Goal: Transaction & Acquisition: Subscribe to service/newsletter

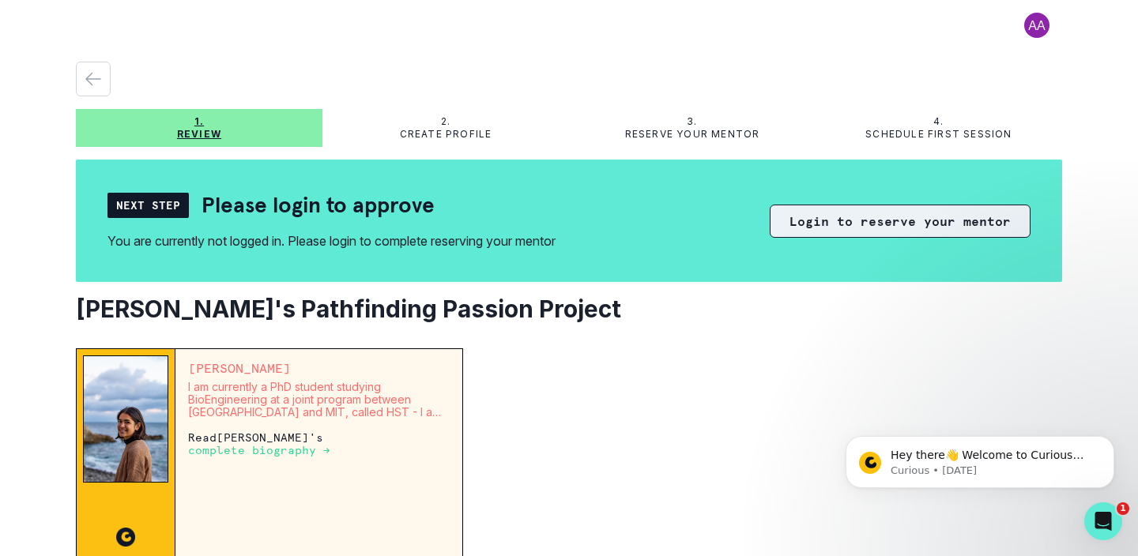
click at [884, 215] on button "Login to reserve your mentor" at bounding box center [900, 221] width 261 height 33
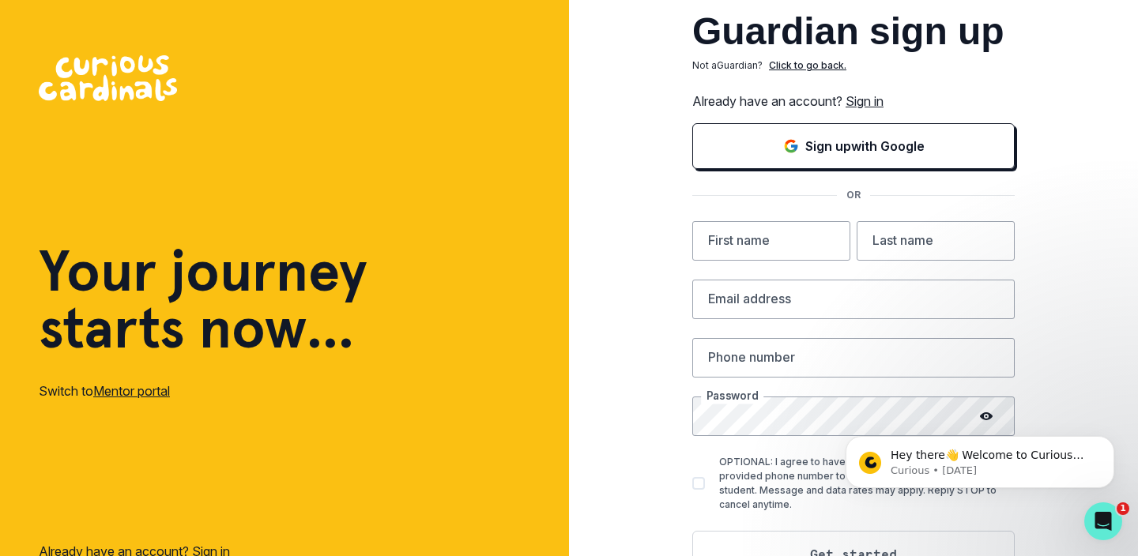
scroll to position [60, 0]
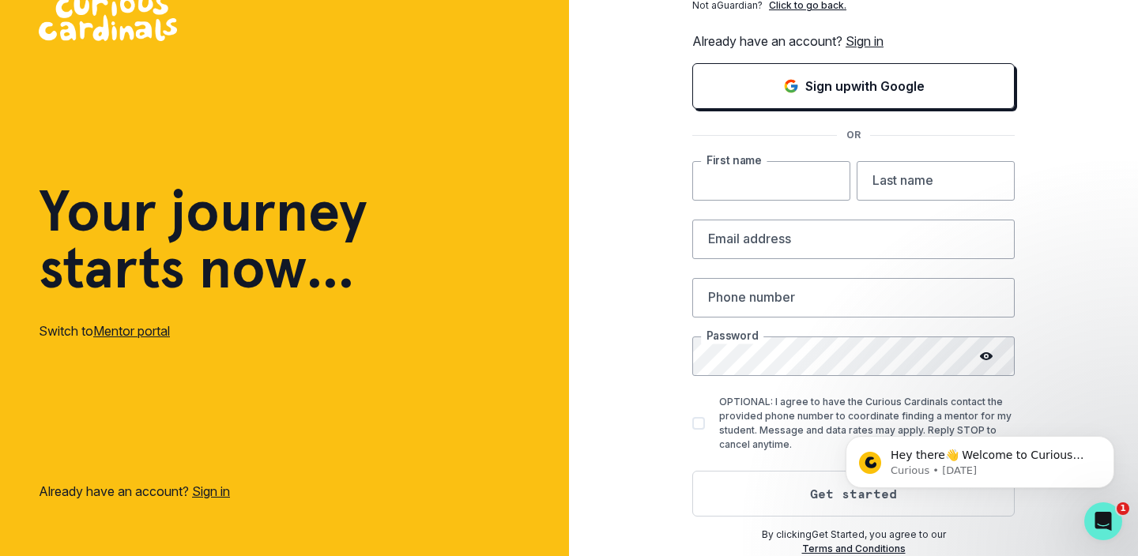
click at [768, 178] on input "text" at bounding box center [771, 181] width 158 height 40
type input "[PERSON_NAME]"
click at [913, 179] on input "text" at bounding box center [936, 181] width 158 height 40
type input "Shrivastava"
click at [856, 234] on input "email" at bounding box center [853, 240] width 322 height 40
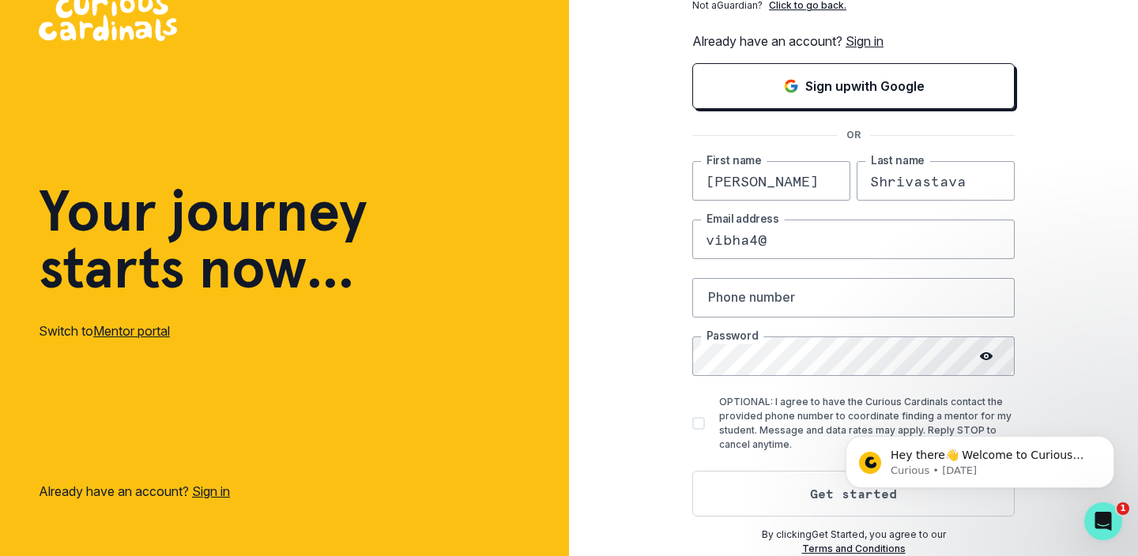
type input "[EMAIL_ADDRESS][DOMAIN_NAME]"
click at [839, 307] on input "text" at bounding box center [853, 298] width 322 height 40
type input "5106938860"
click at [601, 442] on div "Guardian sign up Not a Guardian ? Click to go back. Already have an account? Si…" at bounding box center [853, 248] width 569 height 616
click at [829, 495] on button "Get started" at bounding box center [853, 494] width 322 height 46
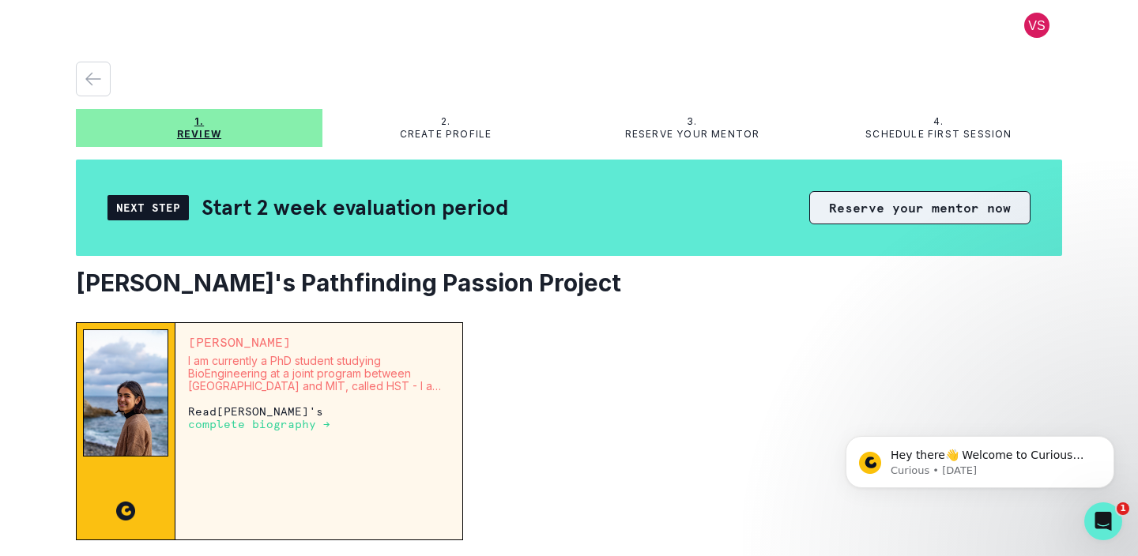
click at [886, 205] on button "Reserve your mentor now" at bounding box center [919, 207] width 221 height 33
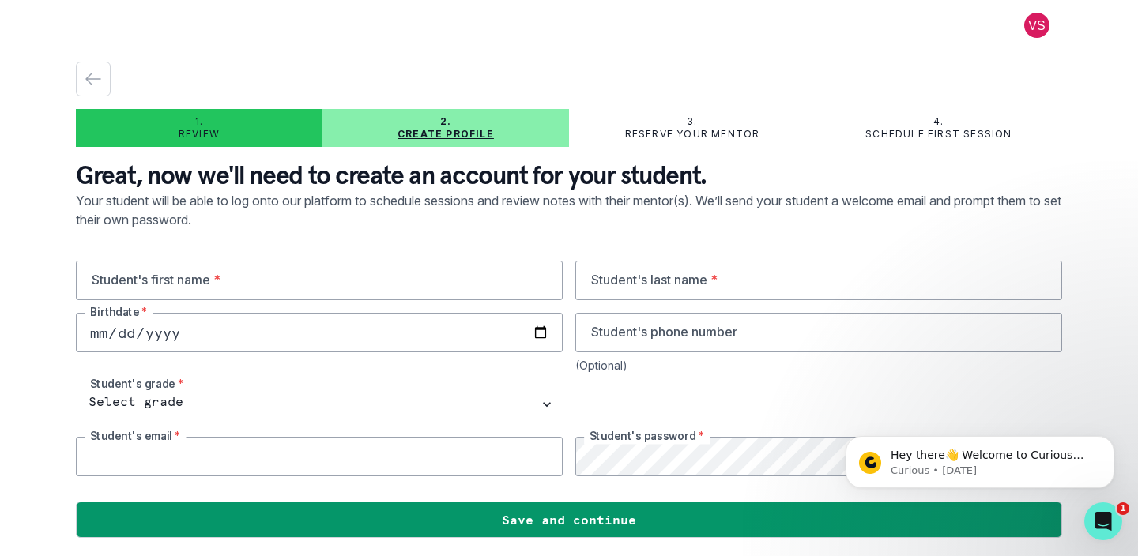
type input "[EMAIL_ADDRESS][DOMAIN_NAME]"
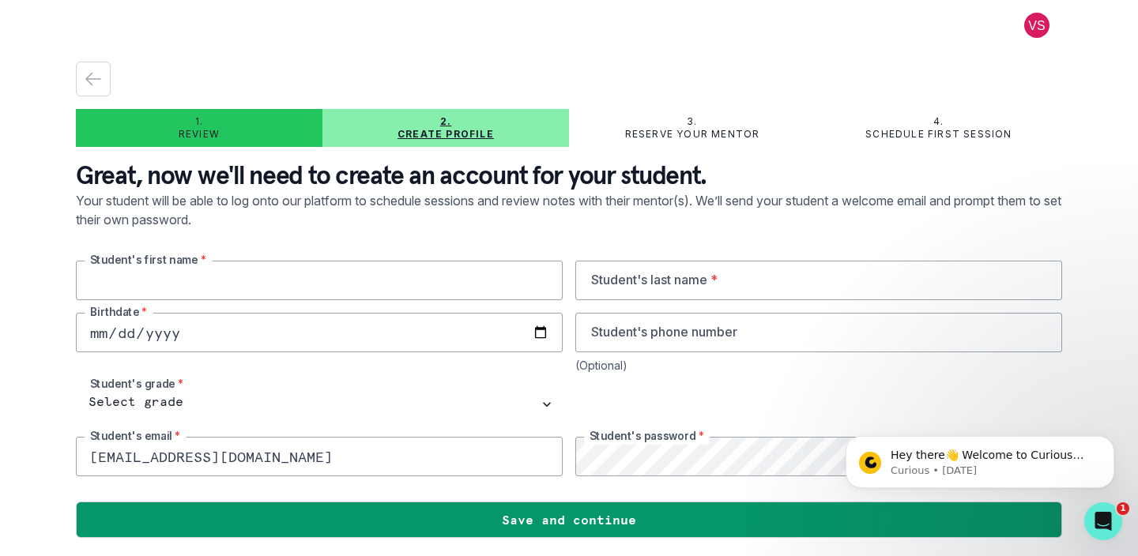
click at [339, 284] on input "text" at bounding box center [319, 281] width 487 height 40
type input "[PERSON_NAME]"
click at [628, 291] on input "text" at bounding box center [818, 281] width 487 height 40
type input "Saxena"
click at [353, 341] on input "date" at bounding box center [319, 333] width 487 height 40
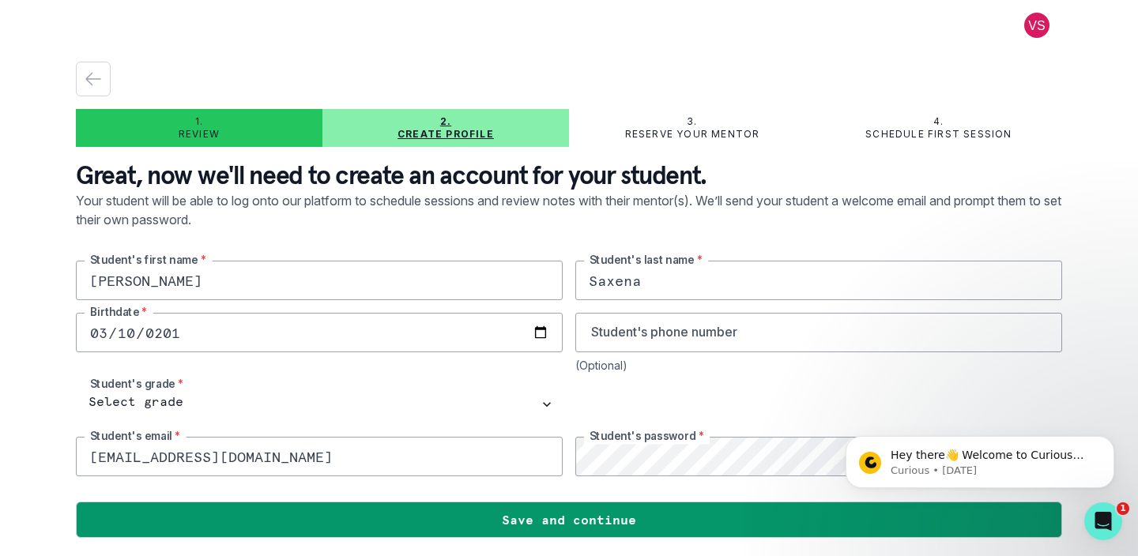
type input "[DATE]"
click at [648, 330] on input "tel" at bounding box center [818, 333] width 487 height 40
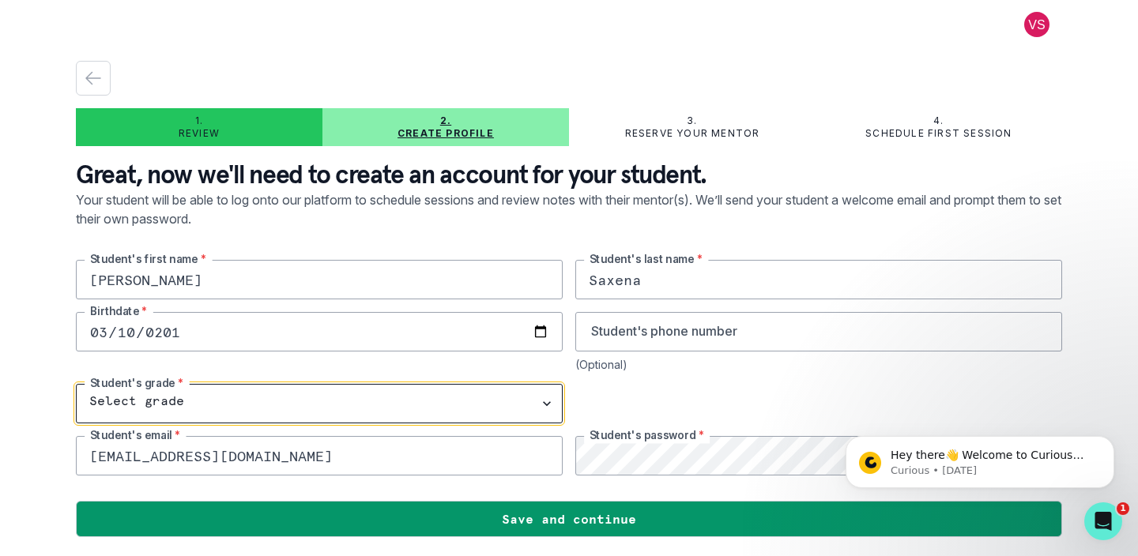
click at [251, 407] on select "Select grade 1st Grade 2nd Grade 3rd Grade 4th Grade 5th Grade 6th Grade 7th Gr…" at bounding box center [319, 404] width 487 height 40
select select "9th Grade"
click at [76, 384] on select "Select grade 1st Grade 2nd Grade 3rd Grade 4th Grade 5th Grade 6th Grade 7th Gr…" at bounding box center [319, 404] width 487 height 40
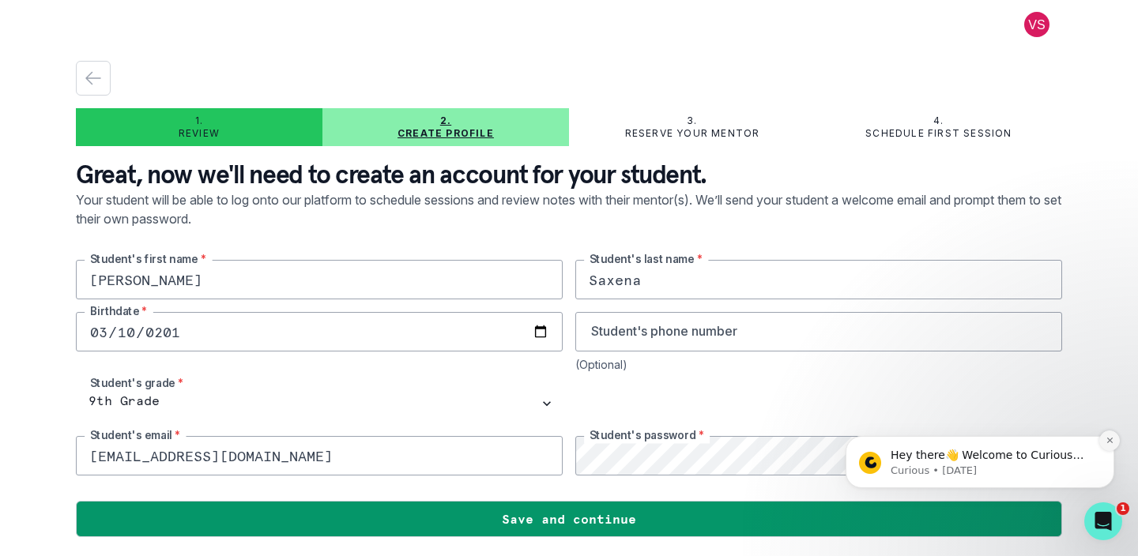
click at [1111, 443] on icon "Dismiss notification" at bounding box center [1109, 441] width 6 height 6
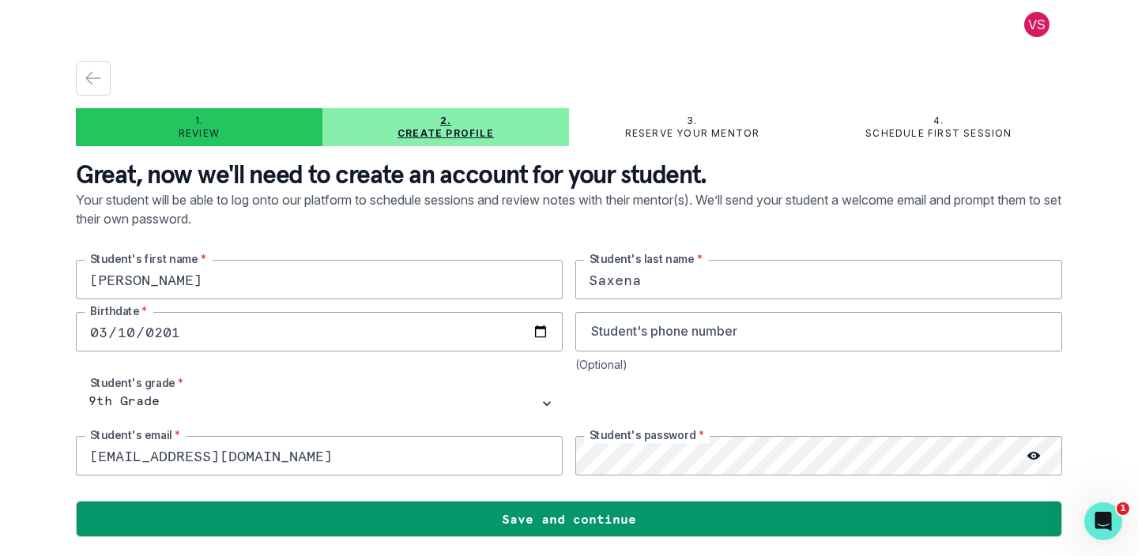
drag, startPoint x: 274, startPoint y: 459, endPoint x: 4, endPoint y: 432, distance: 271.7
click at [4, 432] on div "1. Review 2. Create profile 3. Reserve your mentor 4. Schedule first session Gr…" at bounding box center [569, 278] width 1138 height 556
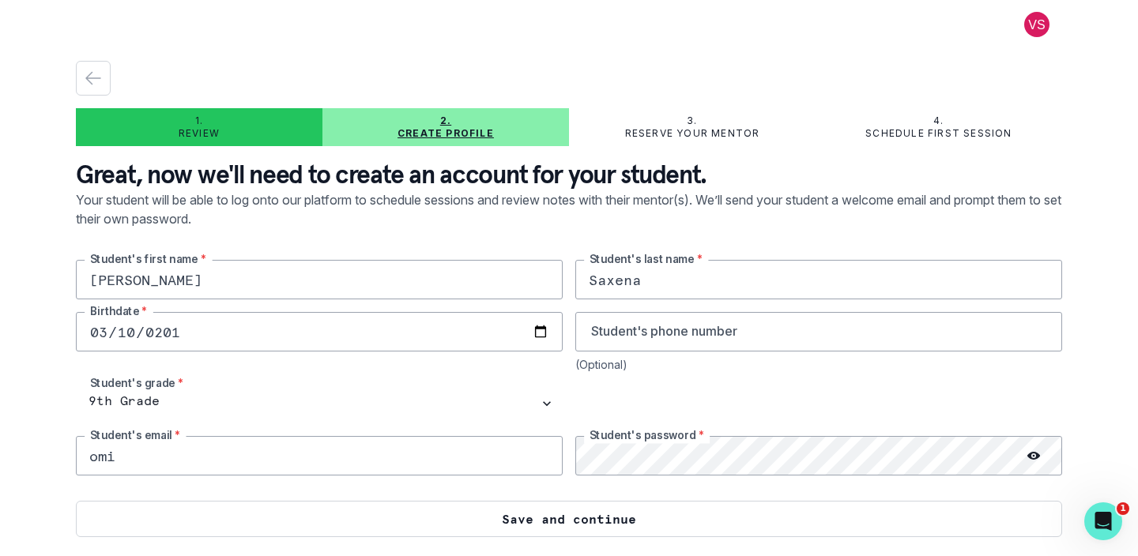
type input "[PERSON_NAME][EMAIL_ADDRESS][PERSON_NAME][DOMAIN_NAME]"
click at [646, 518] on button "Save and continue" at bounding box center [569, 519] width 986 height 36
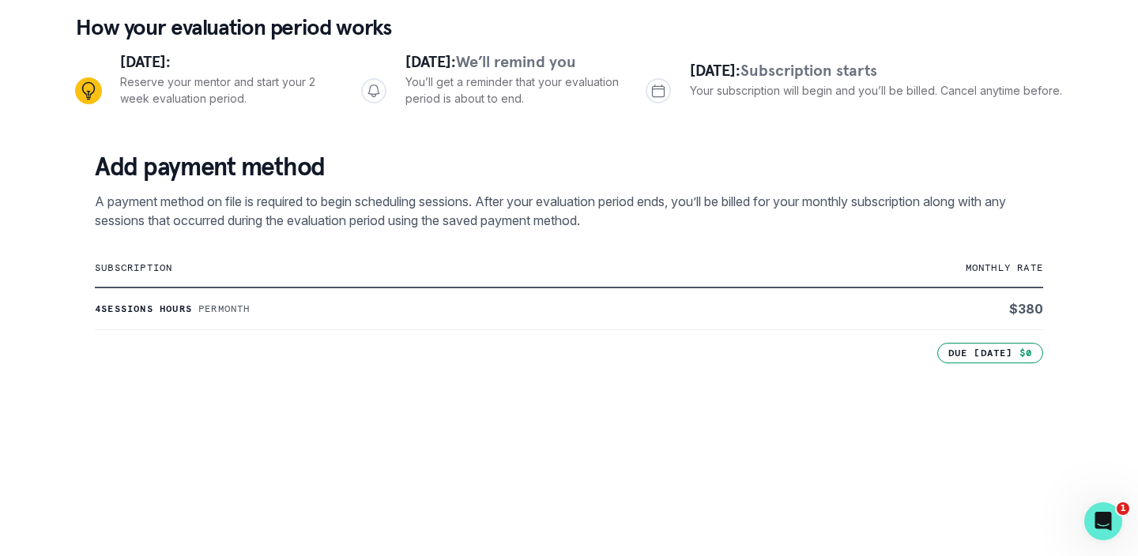
scroll to position [156, 0]
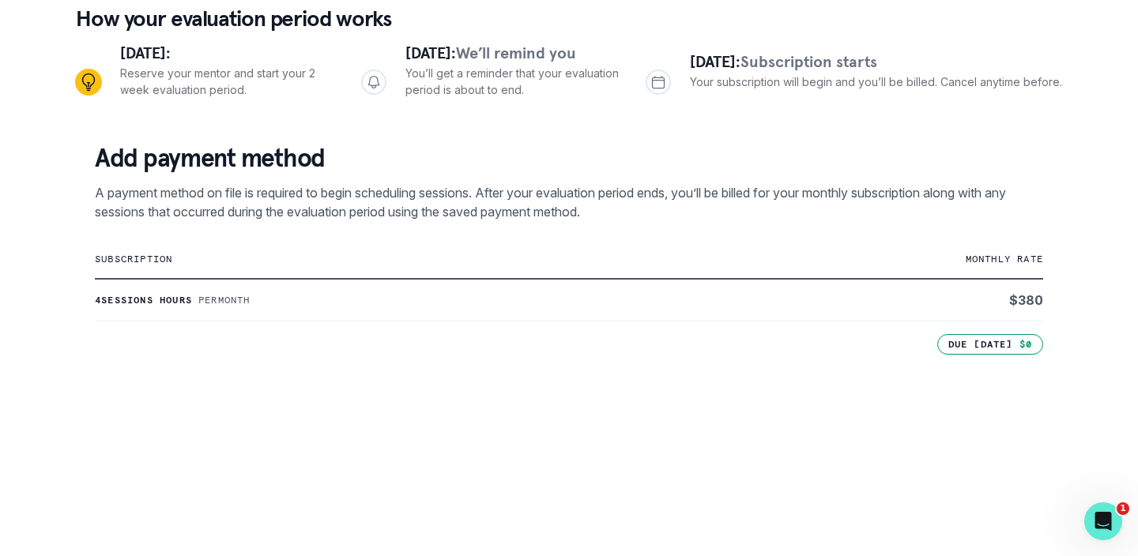
click at [140, 264] on p "subscription" at bounding box center [411, 259] width 632 height 13
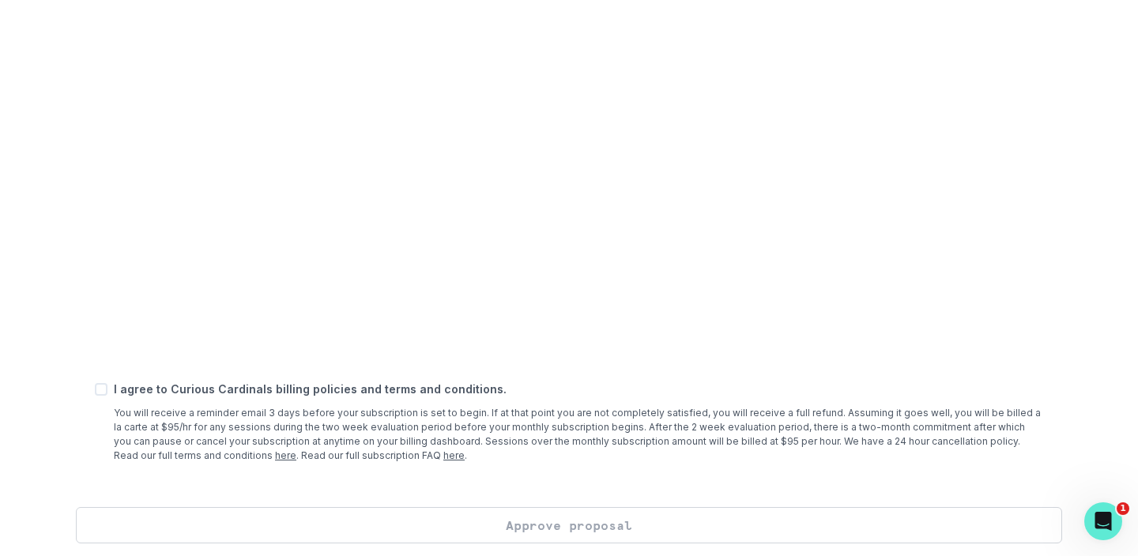
scroll to position [624, 0]
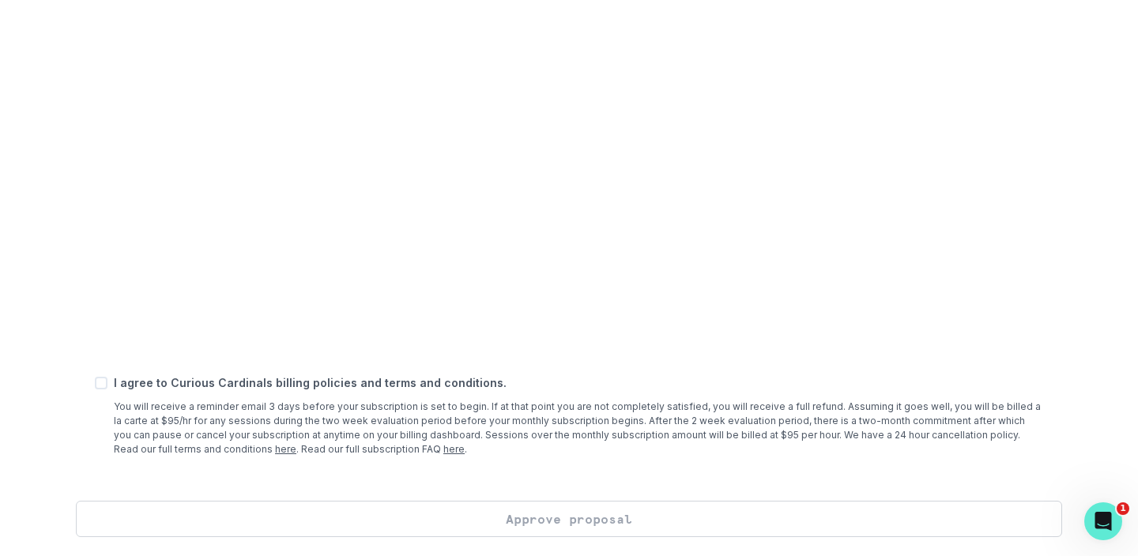
click at [102, 384] on span at bounding box center [101, 383] width 13 height 13
click at [95, 384] on input "checkbox" at bounding box center [94, 383] width 1 height 1
checkbox input "true"
click at [550, 515] on button "Approve proposal" at bounding box center [569, 519] width 986 height 36
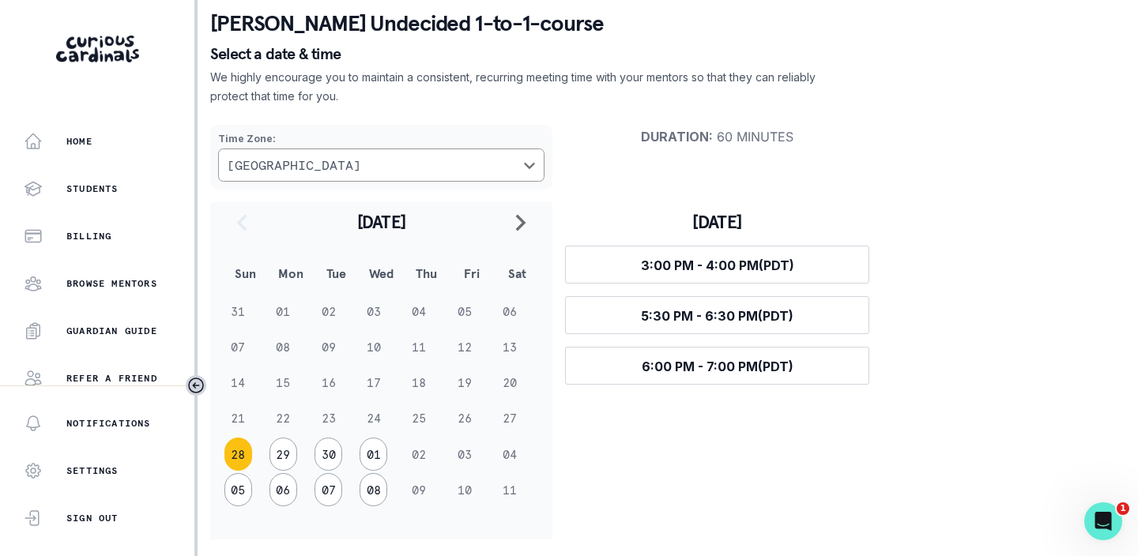
scroll to position [73, 0]
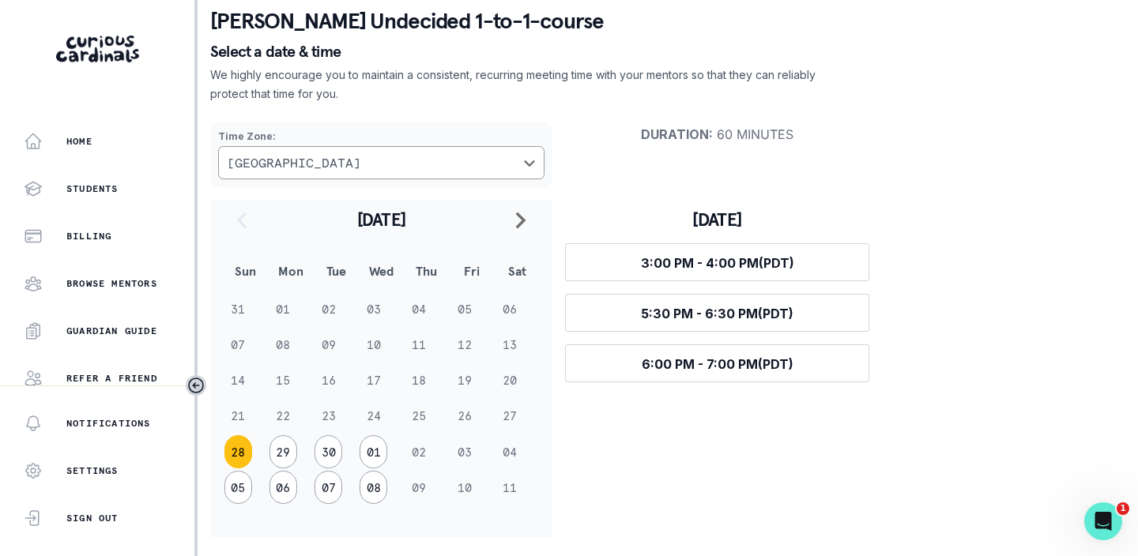
click at [239, 454] on button "28" at bounding box center [238, 451] width 28 height 33
click at [783, 253] on button "Select time 3:00 PM - 4:00 PM (PDT)" at bounding box center [717, 262] width 304 height 38
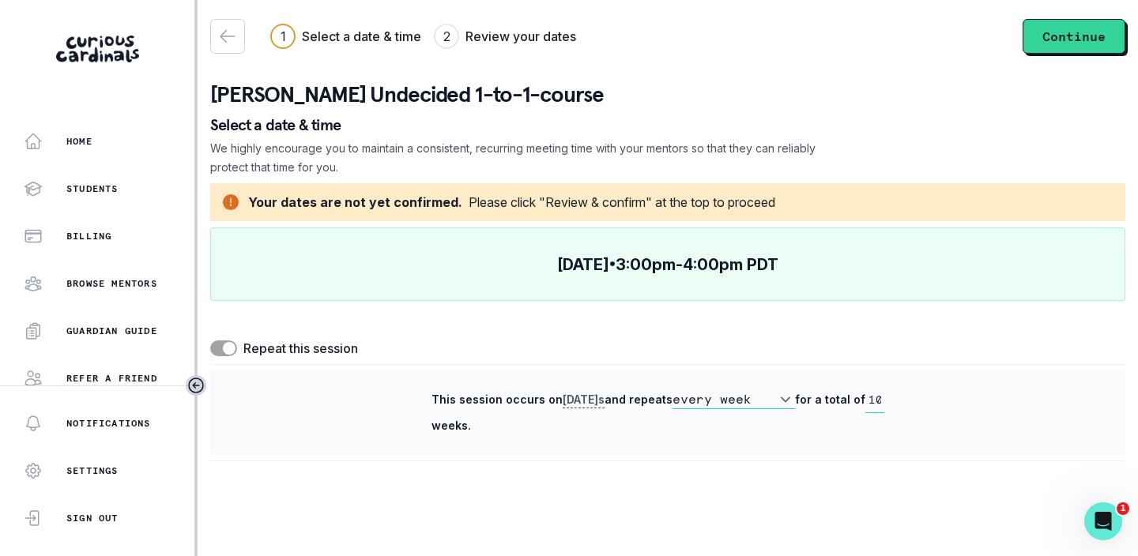
scroll to position [0, 0]
click at [1053, 40] on button "Continue" at bounding box center [1074, 36] width 103 height 35
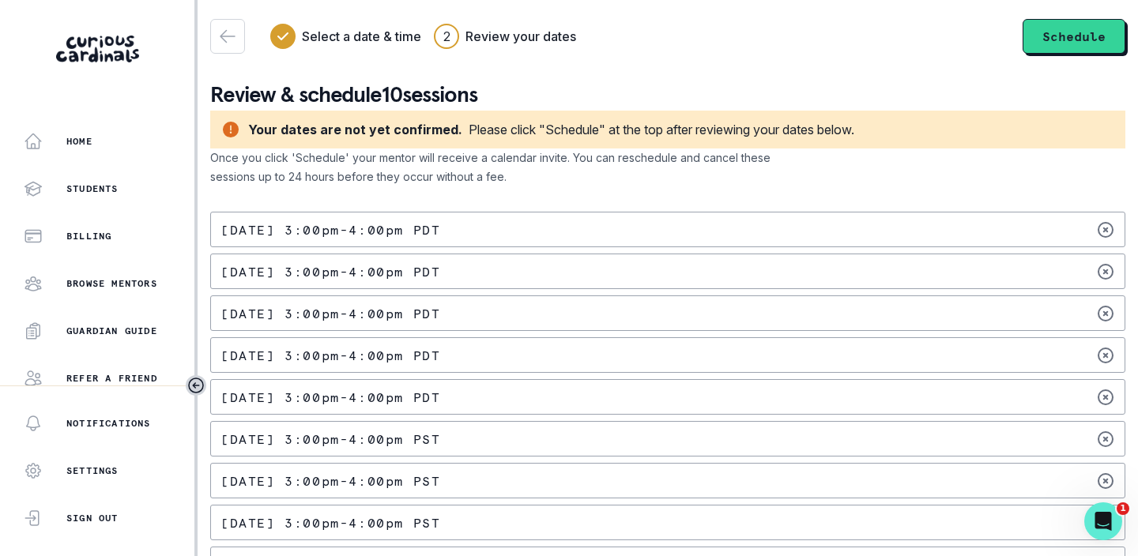
click at [457, 364] on div "[DATE] 3:00pm - 4:00pm PDT" at bounding box center [667, 355] width 915 height 36
click at [1076, 36] on button "Schedule" at bounding box center [1074, 36] width 103 height 35
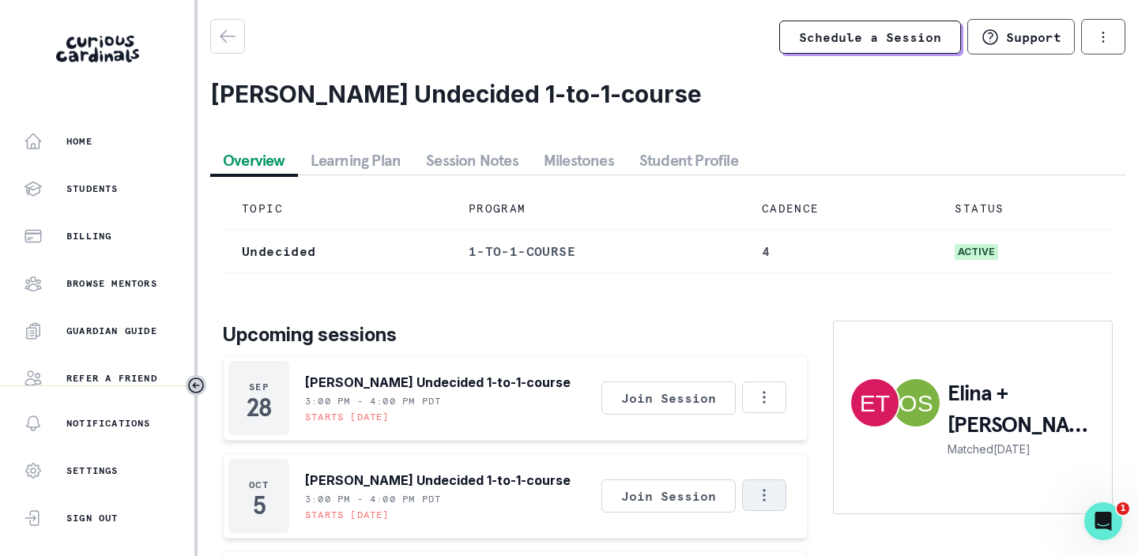
click at [768, 499] on icon "Options" at bounding box center [764, 495] width 17 height 17
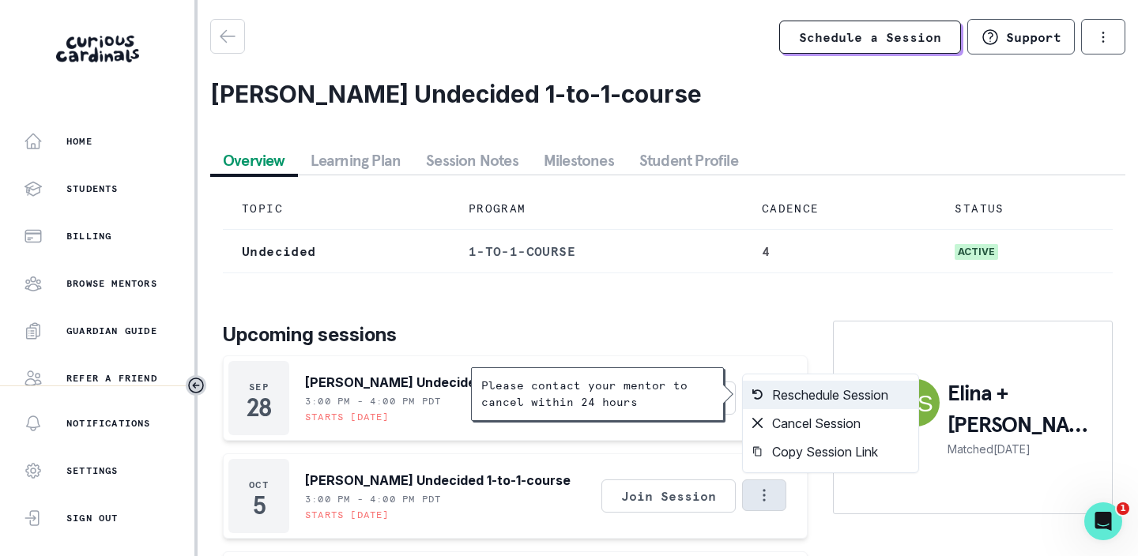
click at [824, 400] on button "Reschedule Session" at bounding box center [830, 395] width 175 height 28
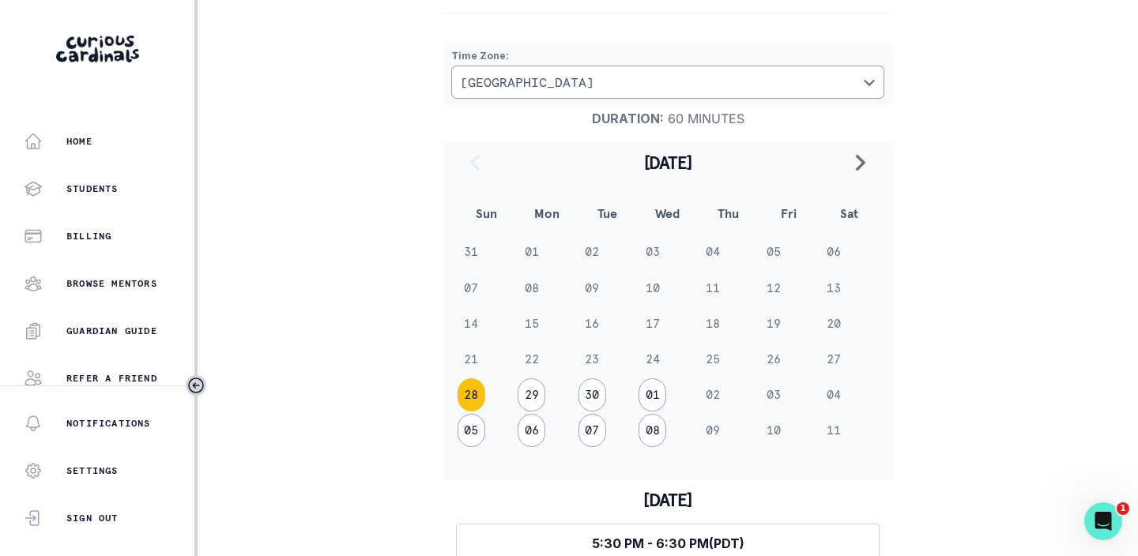
scroll to position [258, 0]
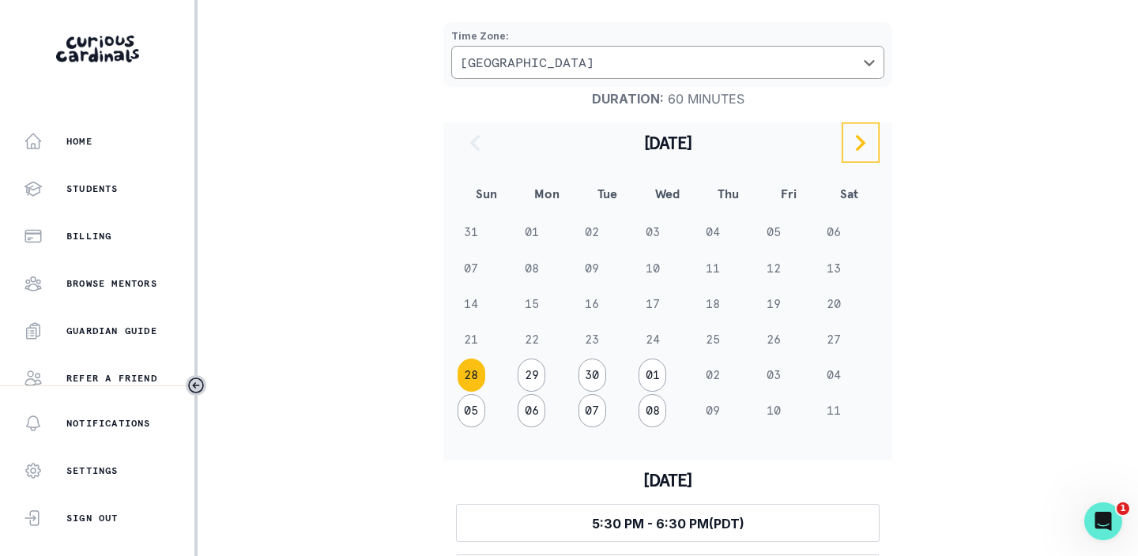
click at [865, 138] on icon "navigate to next month" at bounding box center [860, 143] width 19 height 19
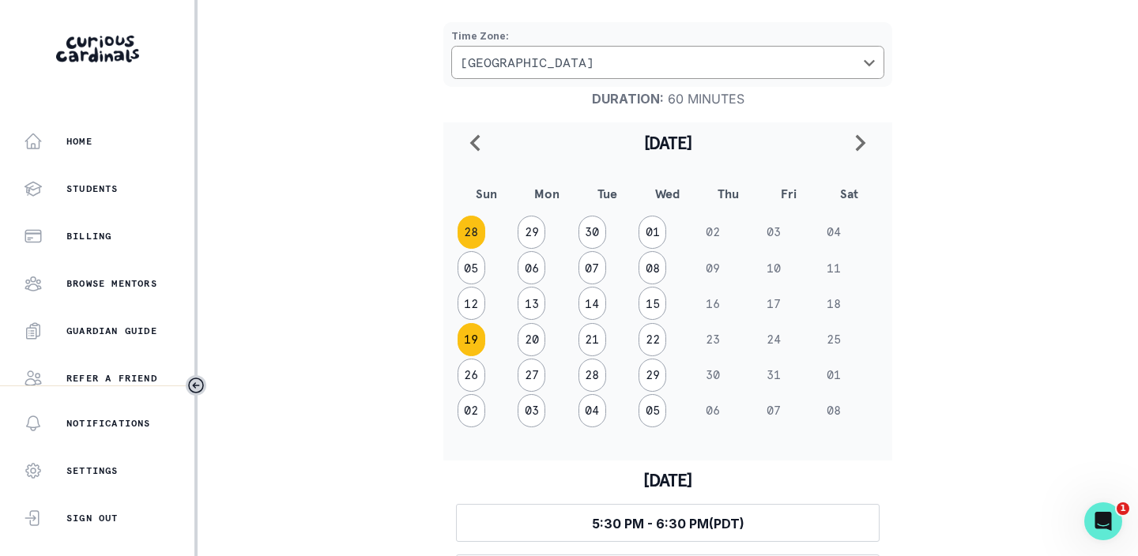
click at [474, 336] on button "19" at bounding box center [472, 339] width 28 height 33
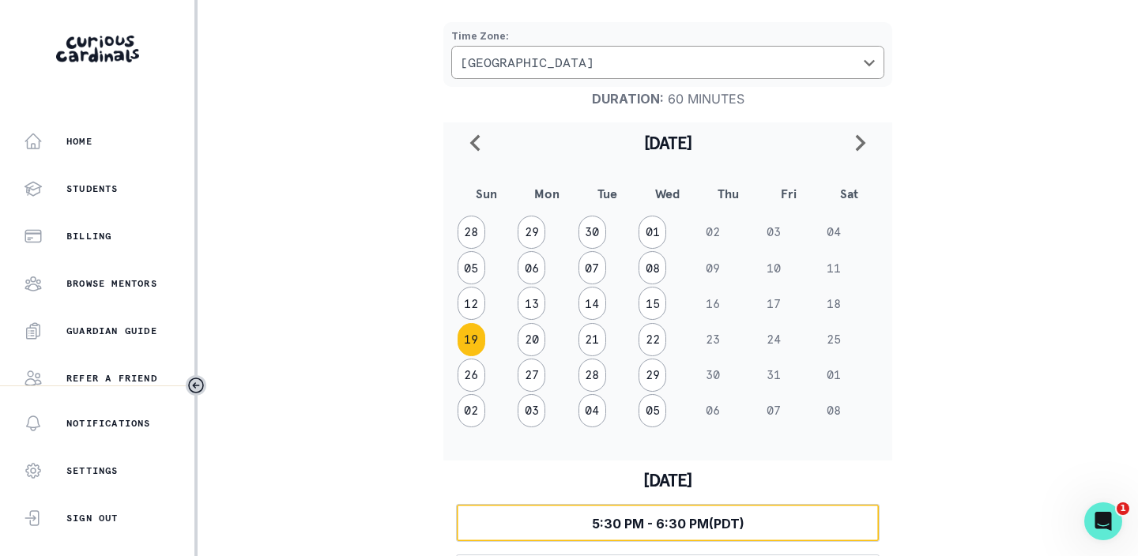
scroll to position [314, 0]
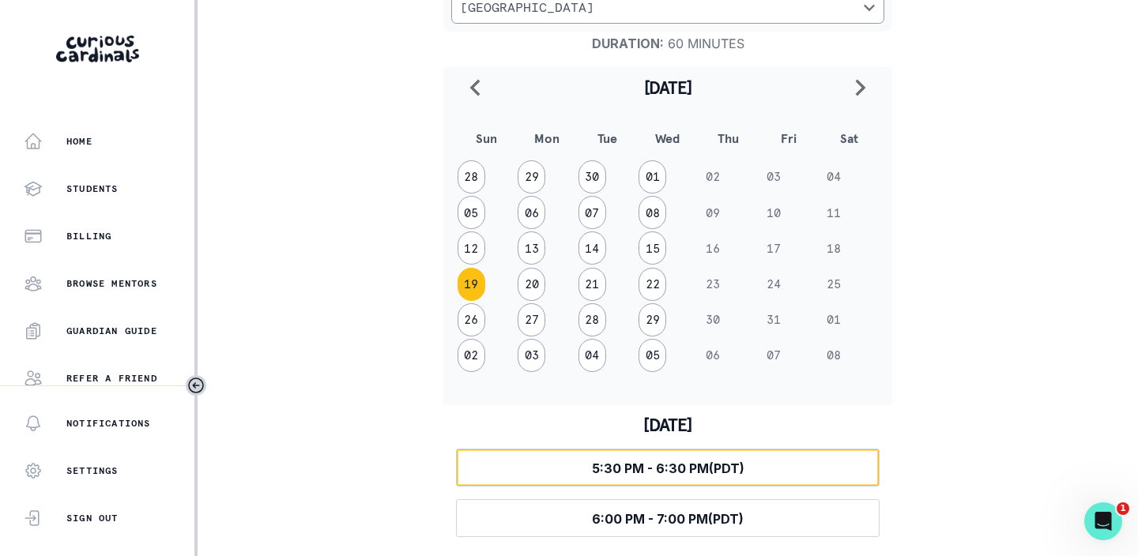
click at [665, 465] on span "5:30 PM - 6:30 PM (PDT)" at bounding box center [668, 469] width 153 height 16
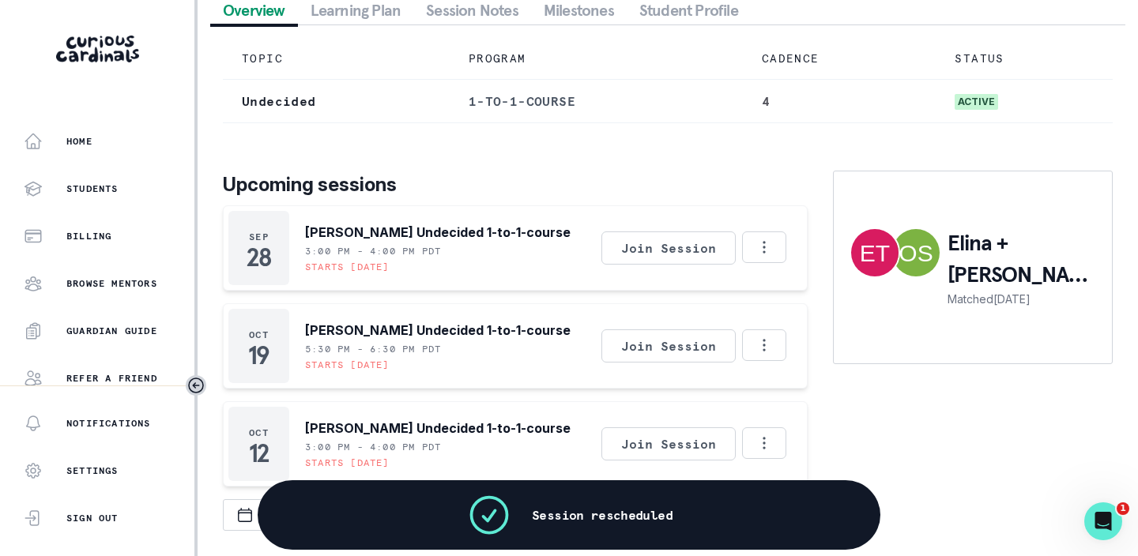
scroll to position [156, 0]
